Goal: Understand process/instructions: Learn about a topic

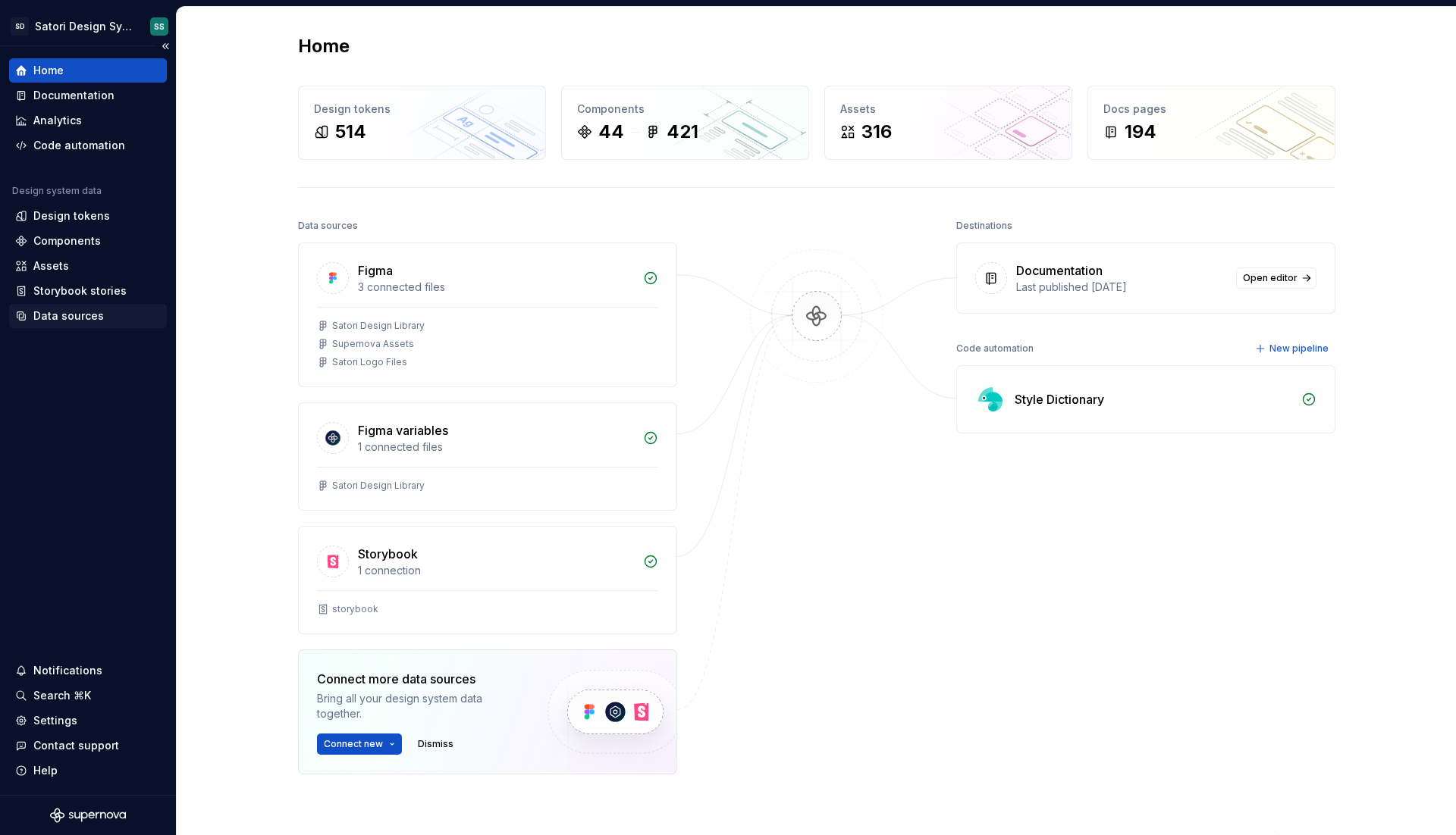
click at [61, 313] on div "Data sources" at bounding box center [68, 317] width 71 height 16
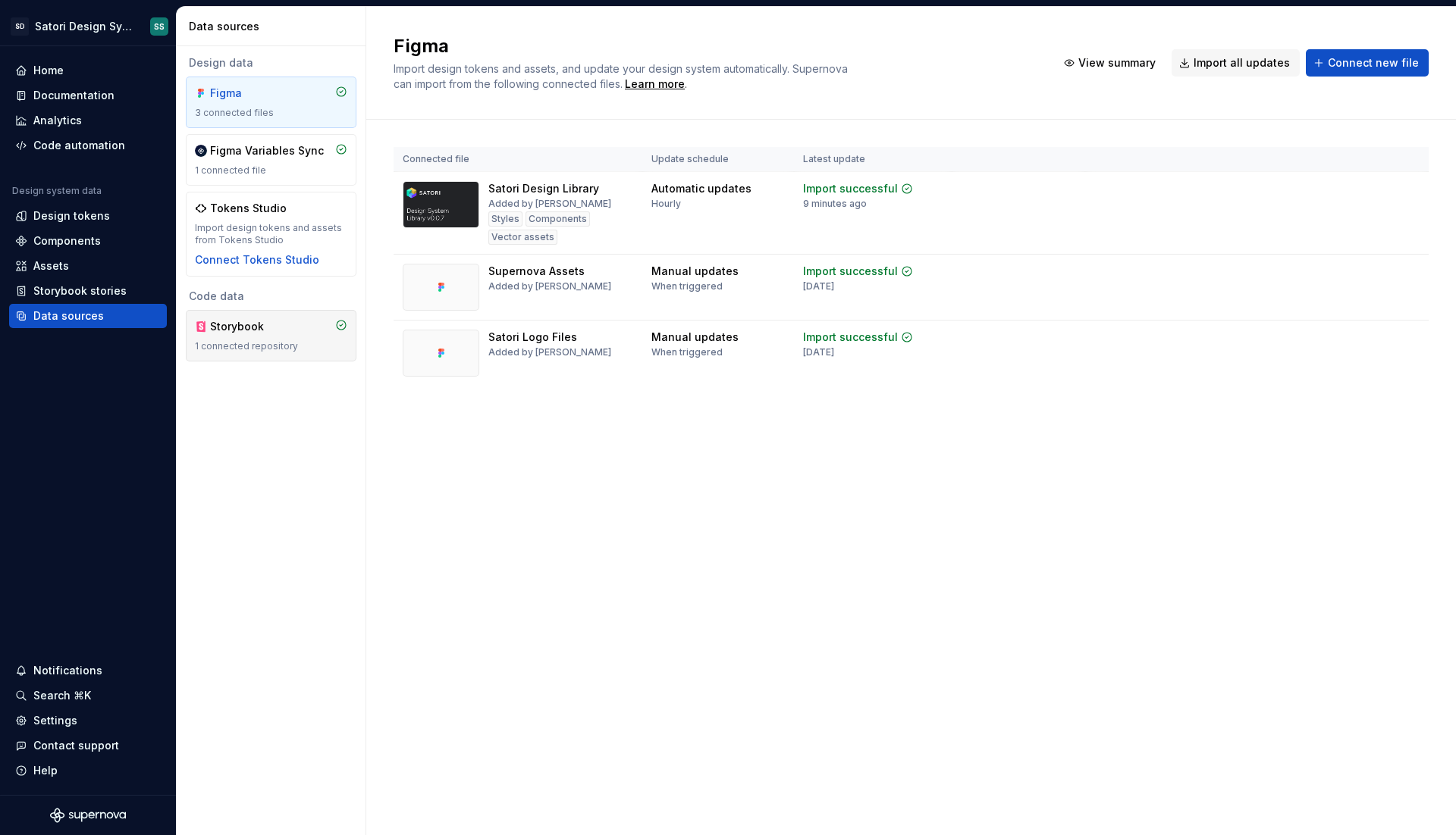
click at [243, 324] on div "Storybook" at bounding box center [246, 327] width 73 height 16
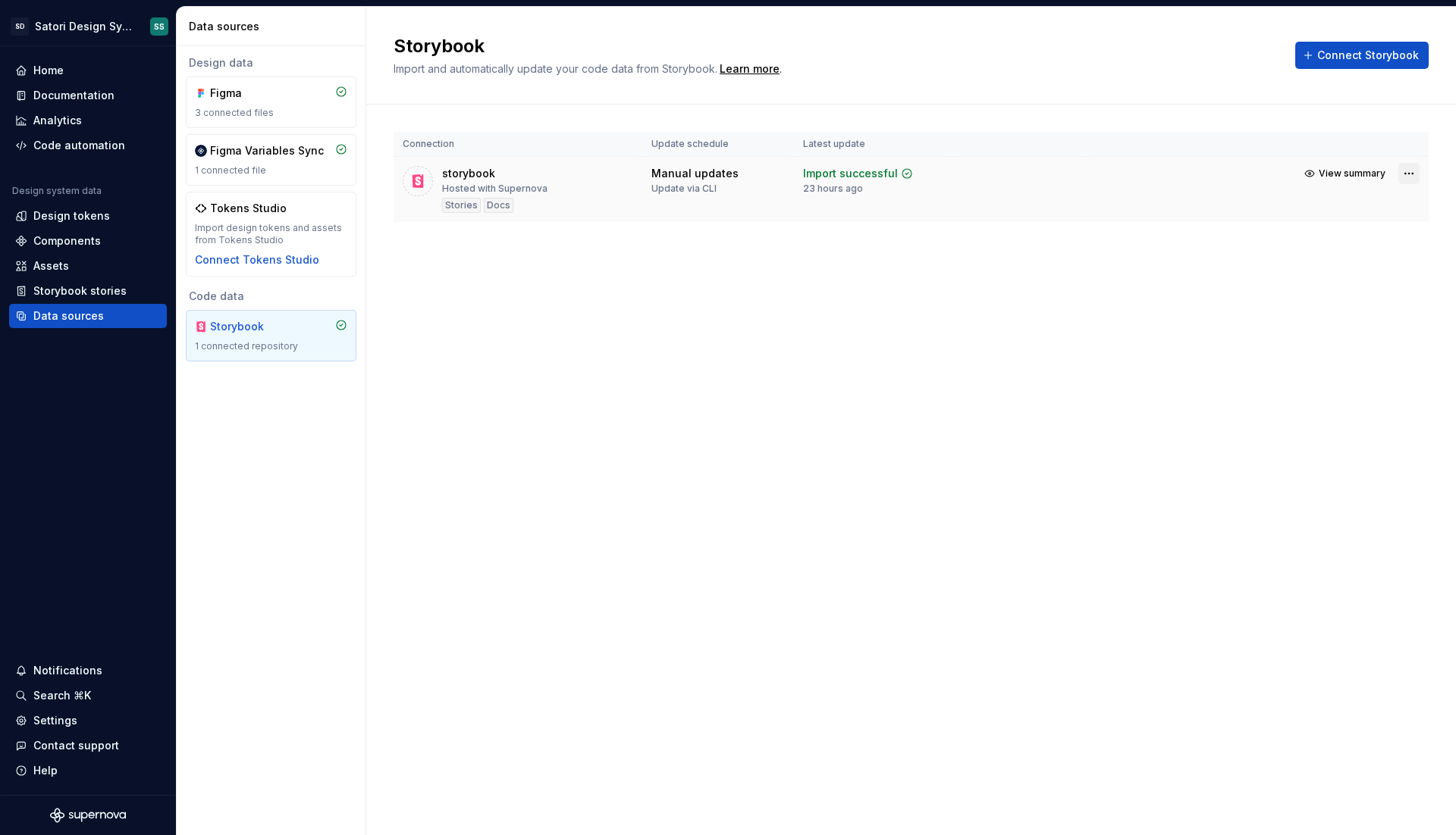
click at [1414, 175] on html "SD Satori Design System SS Home Documentation Analytics Code automation Design …" at bounding box center [728, 418] width 1456 height 835
click at [1320, 231] on link "Open Storybook" at bounding box center [1356, 227] width 114 height 16
click at [1325, 50] on span "Connect Storybook" at bounding box center [1368, 55] width 102 height 16
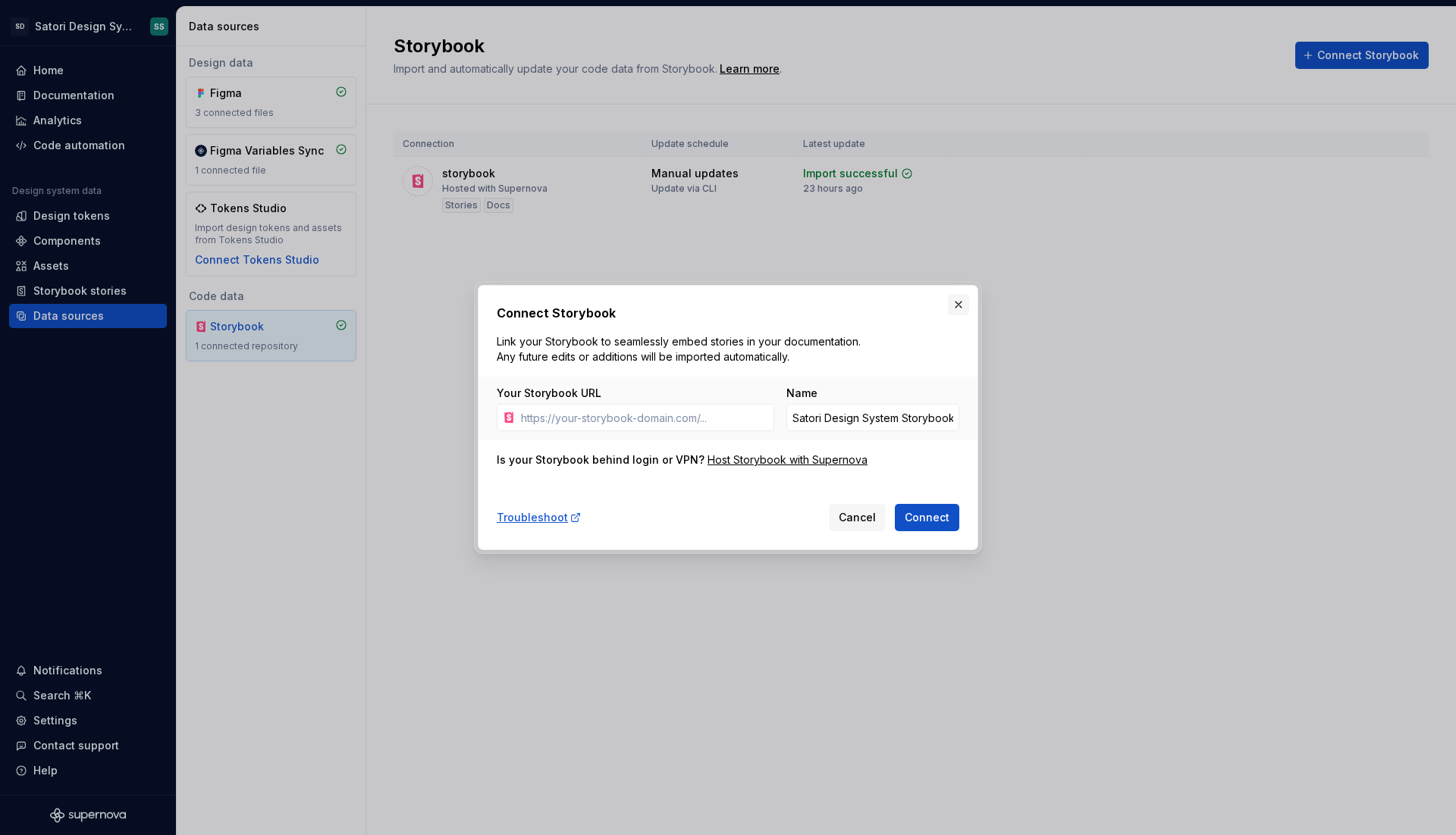
click at [954, 308] on button "button" at bounding box center [959, 305] width 21 height 21
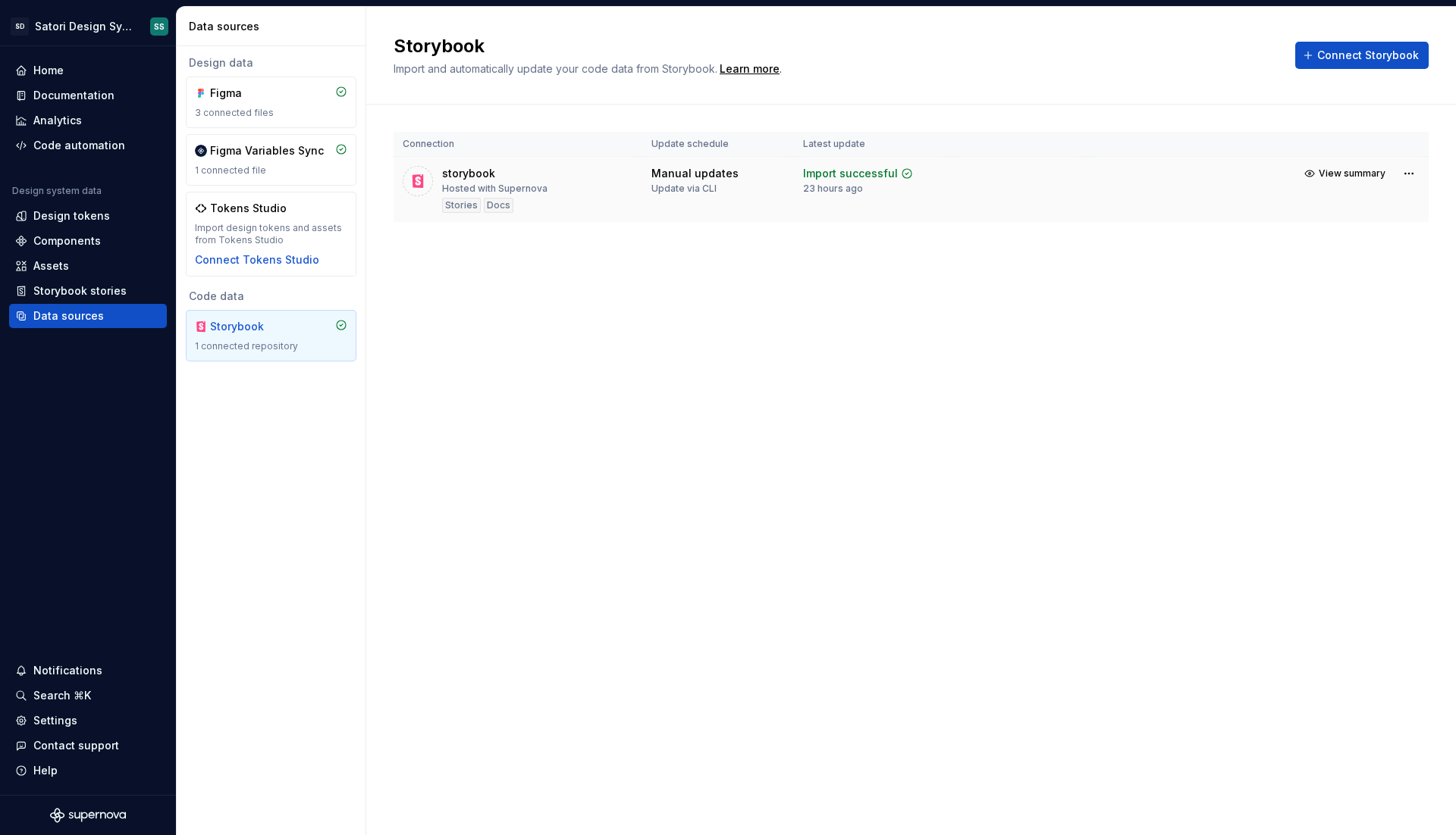
click at [466, 171] on div "storybook" at bounding box center [468, 174] width 53 height 16
click at [1350, 171] on span "View summary" at bounding box center [1352, 174] width 67 height 12
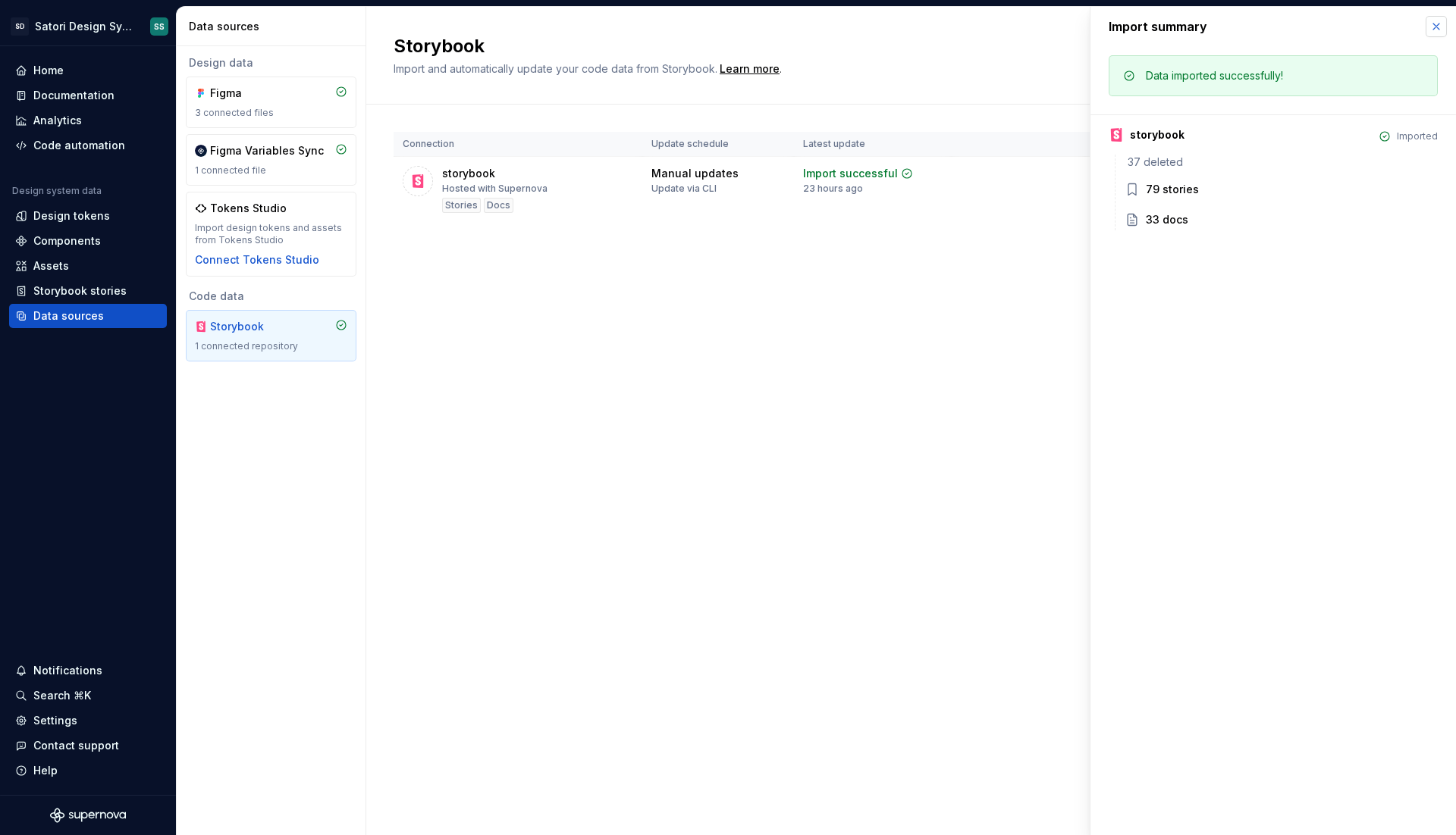
click at [1428, 23] on button "button" at bounding box center [1437, 26] width 21 height 21
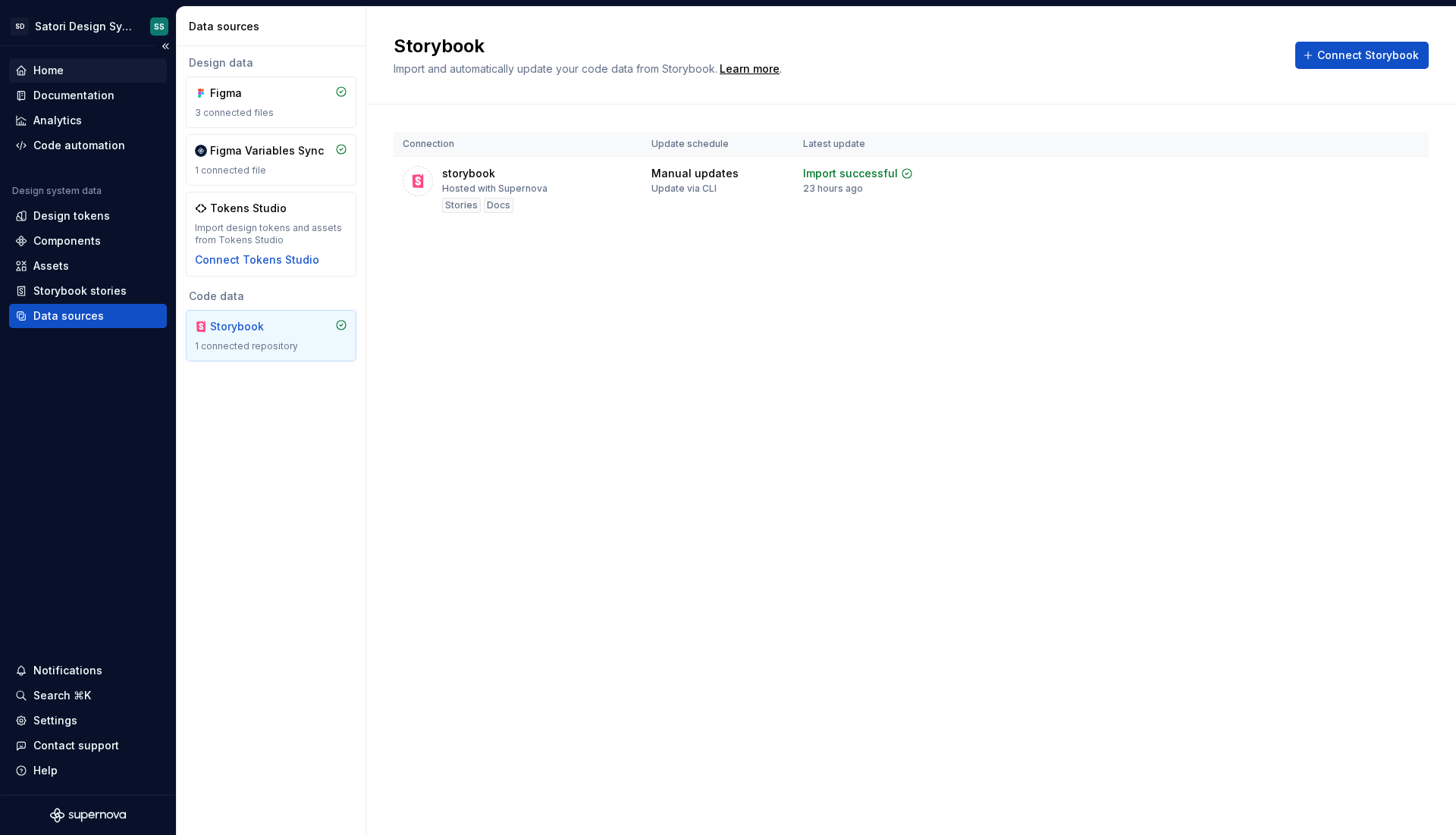
click at [70, 67] on div "Home" at bounding box center [88, 71] width 146 height 16
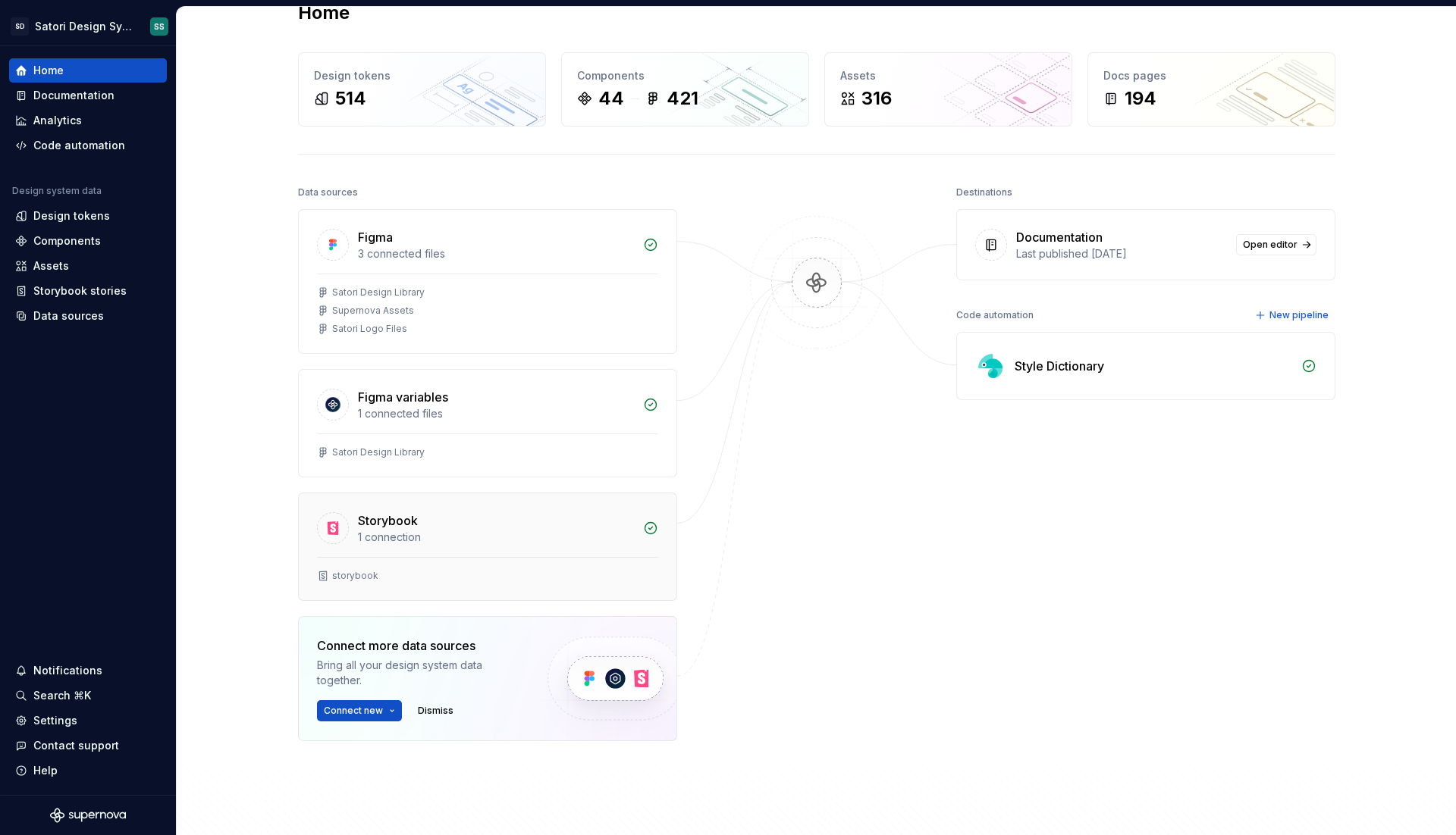
scroll to position [43, 0]
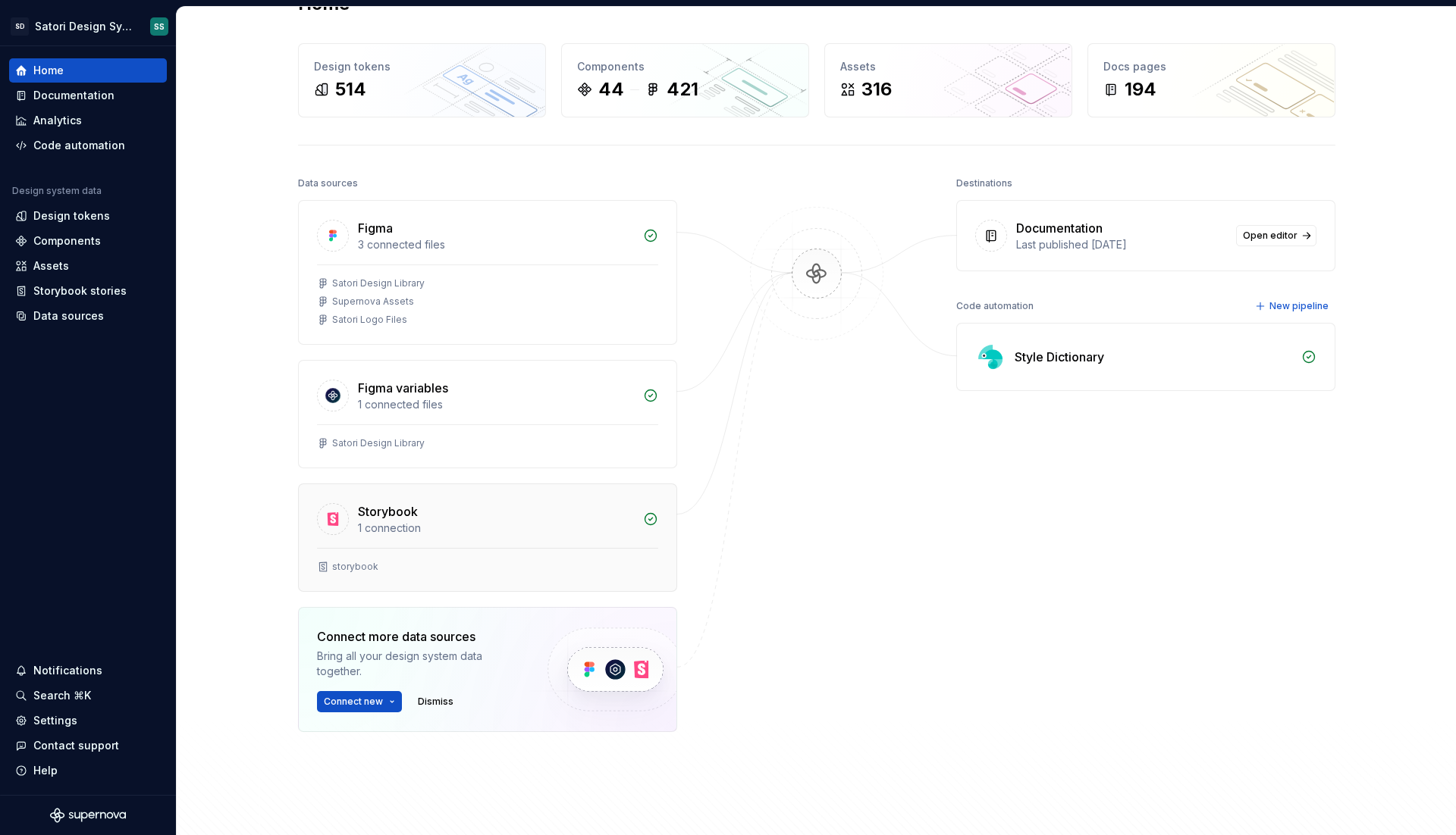
click at [390, 509] on div "Storybook" at bounding box center [389, 512] width 60 height 18
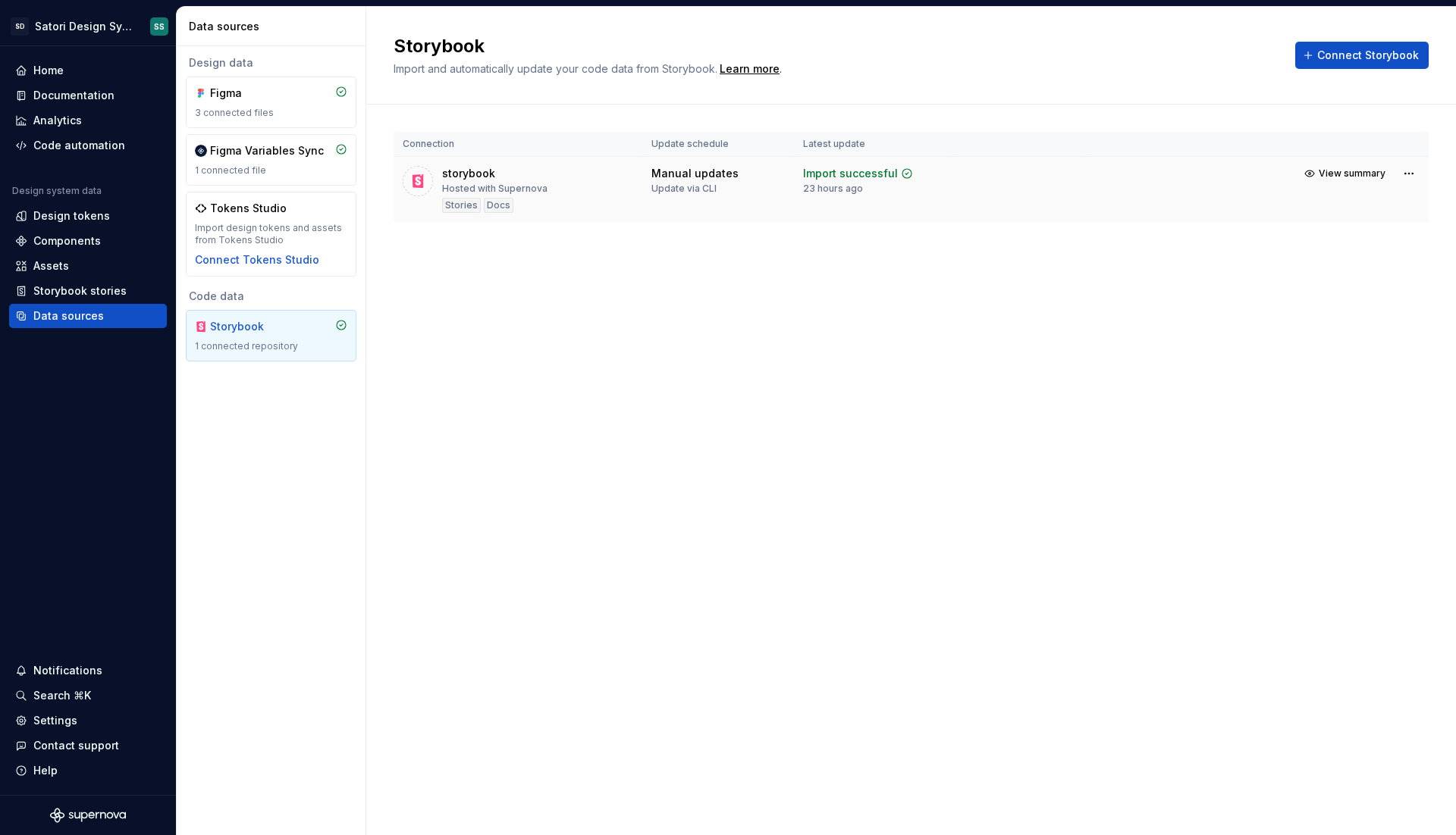
click at [531, 178] on div "storybook Hosted with Supernova Stories Docs" at bounding box center [494, 189] width 106 height 47
click at [1320, 173] on button "View summary" at bounding box center [1345, 174] width 92 height 21
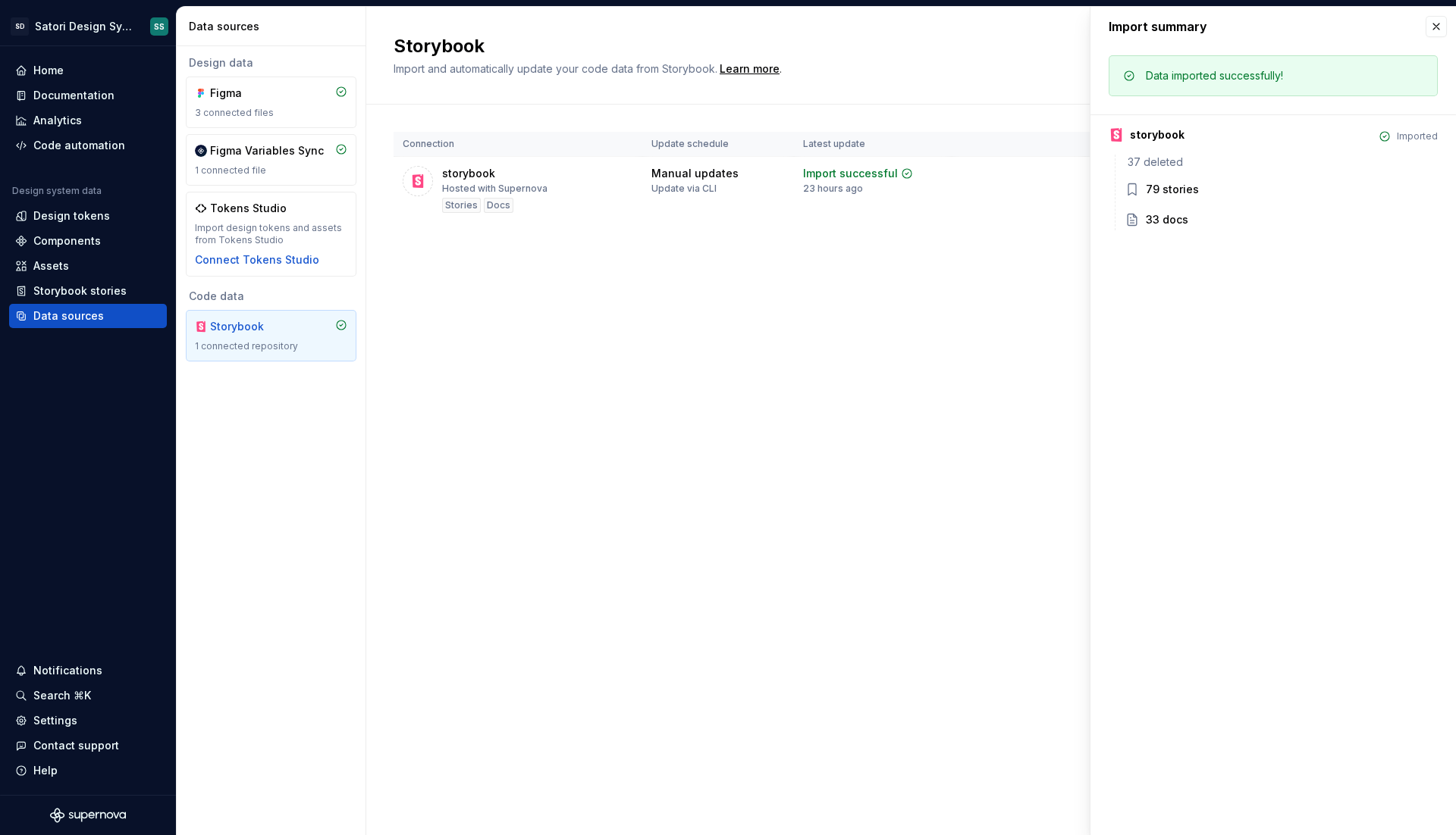
click at [1334, 168] on div "37 deleted" at bounding box center [1281, 162] width 313 height 16
click at [1438, 23] on button "button" at bounding box center [1437, 26] width 21 height 21
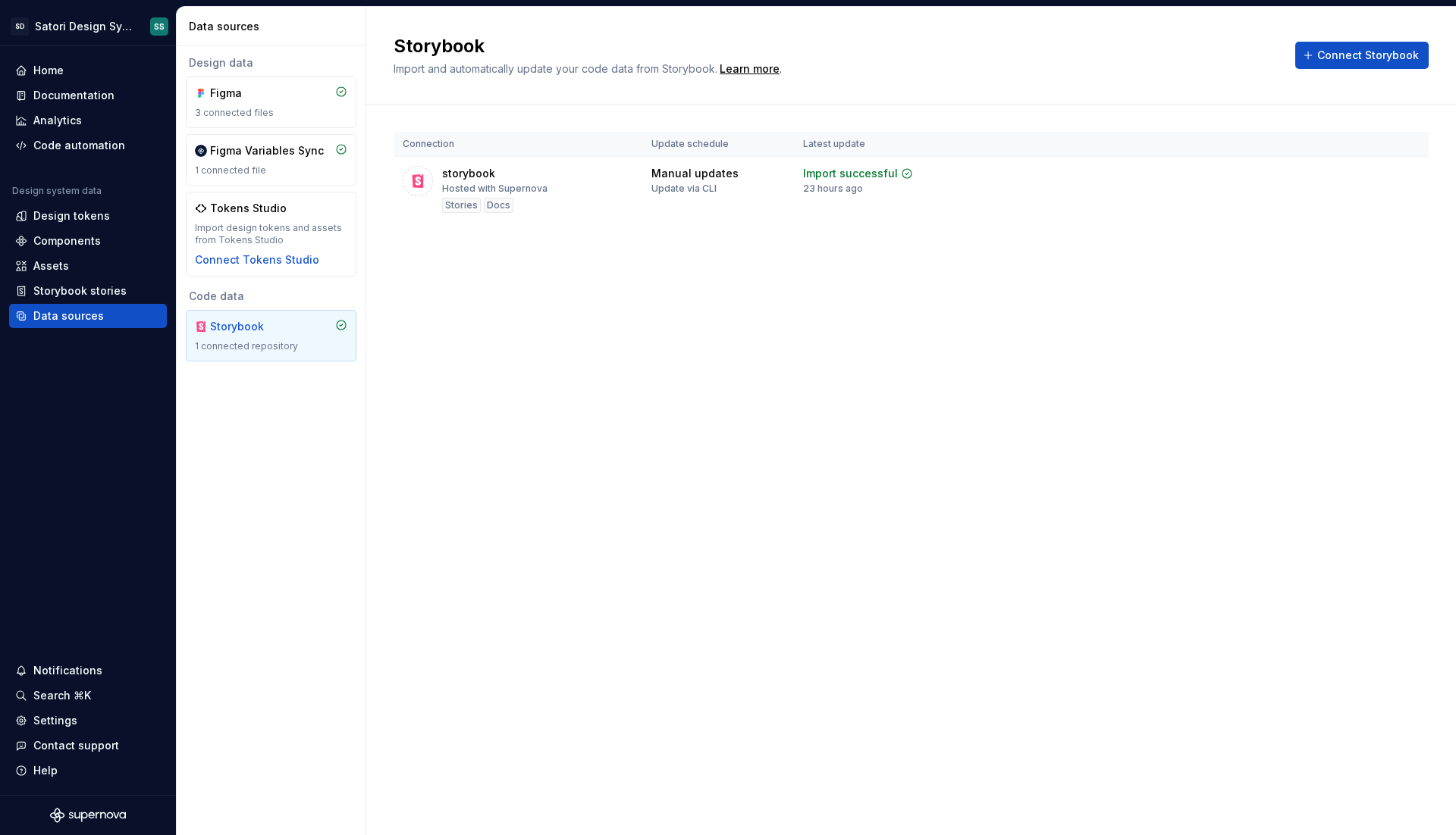
click at [928, 320] on div "Storybook Import and automatically update your code data from Storybook. Learn …" at bounding box center [911, 420] width 1090 height 828
click at [562, 535] on div "Storybook Import and automatically update your code data from Storybook. Learn …" at bounding box center [911, 420] width 1090 height 828
